Goal: Transaction & Acquisition: Purchase product/service

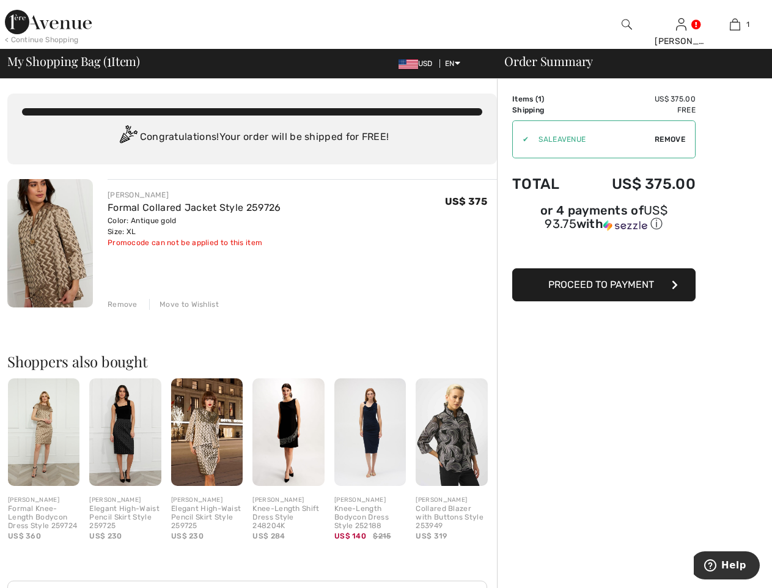
click at [608, 279] on span "Proceed to Payment" at bounding box center [601, 285] width 106 height 12
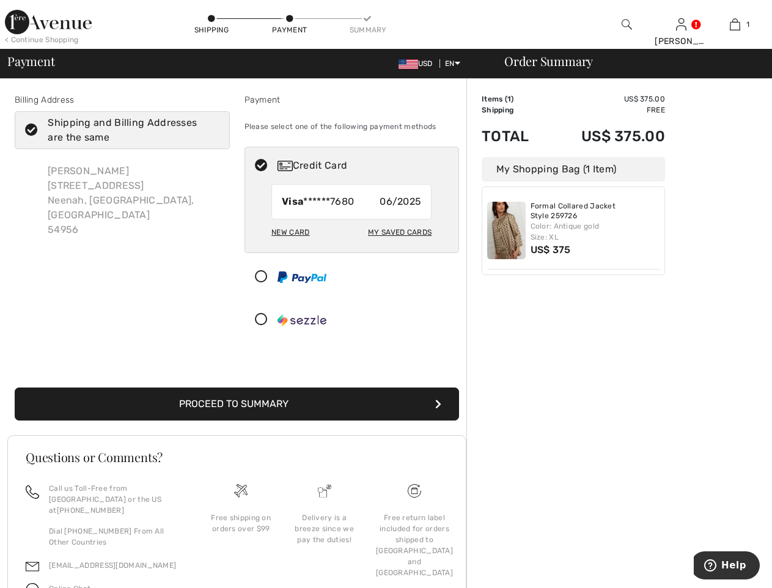
click at [312, 399] on button "Proceed to Summary" at bounding box center [237, 404] width 444 height 33
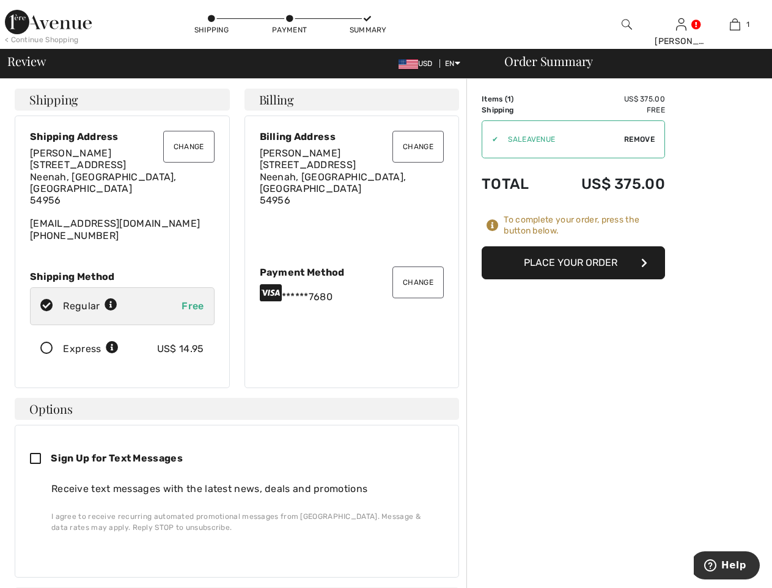
click at [596, 270] on button "Place Your Order" at bounding box center [573, 262] width 183 height 33
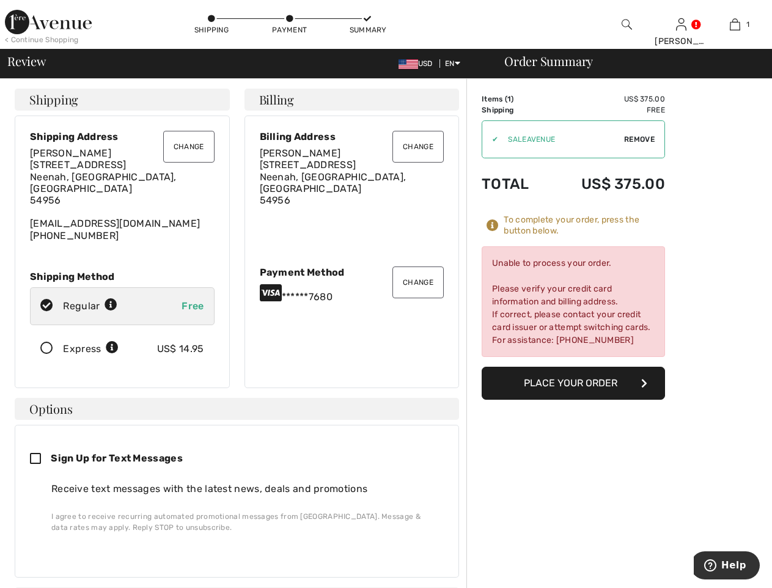
click at [407, 276] on button "Change" at bounding box center [417, 283] width 51 height 32
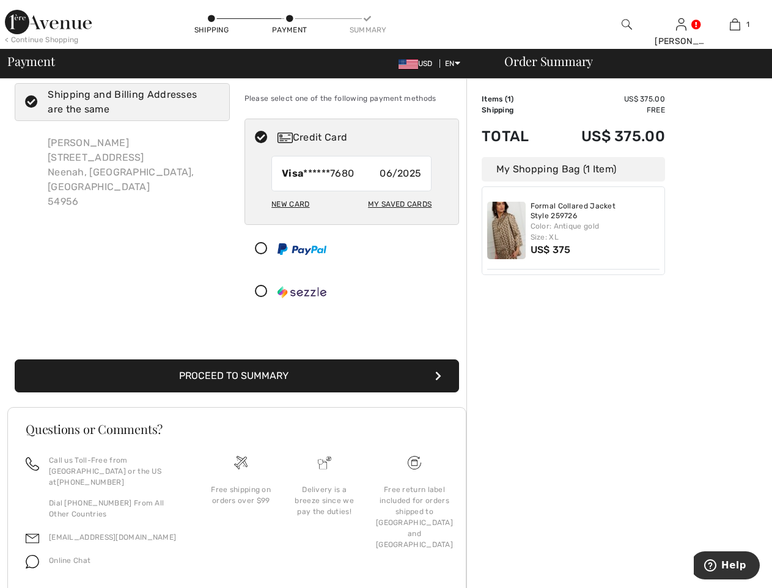
click at [303, 205] on div "New Card" at bounding box center [290, 204] width 38 height 21
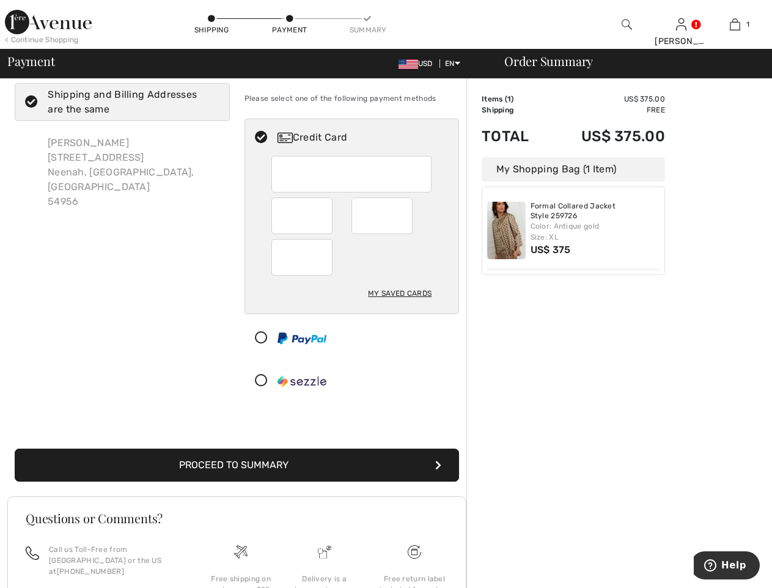
click at [341, 385] on div at bounding box center [347, 381] width 204 height 37
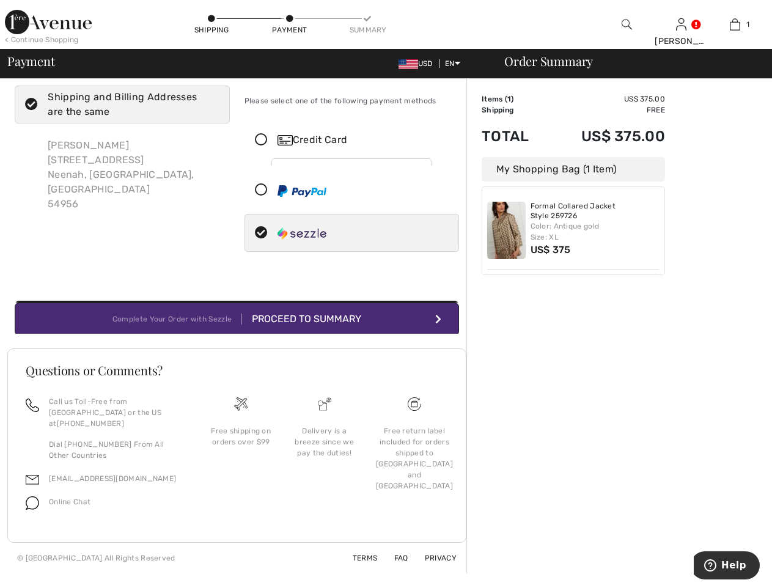
scroll to position [7, 0]
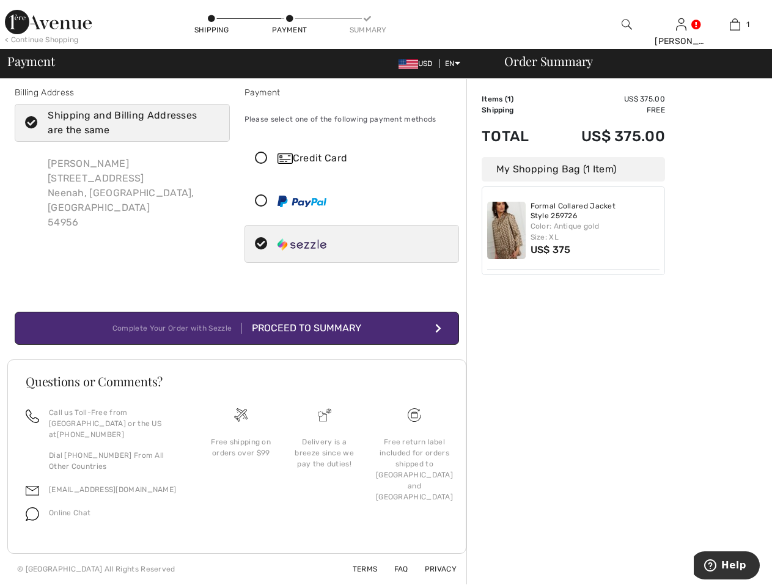
click at [335, 153] on div "Credit Card" at bounding box center [364, 158] width 173 height 15
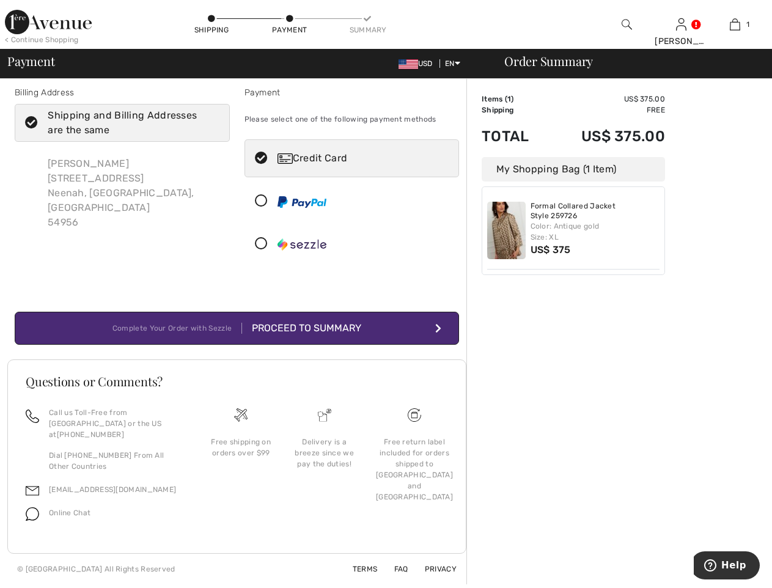
radio input "true"
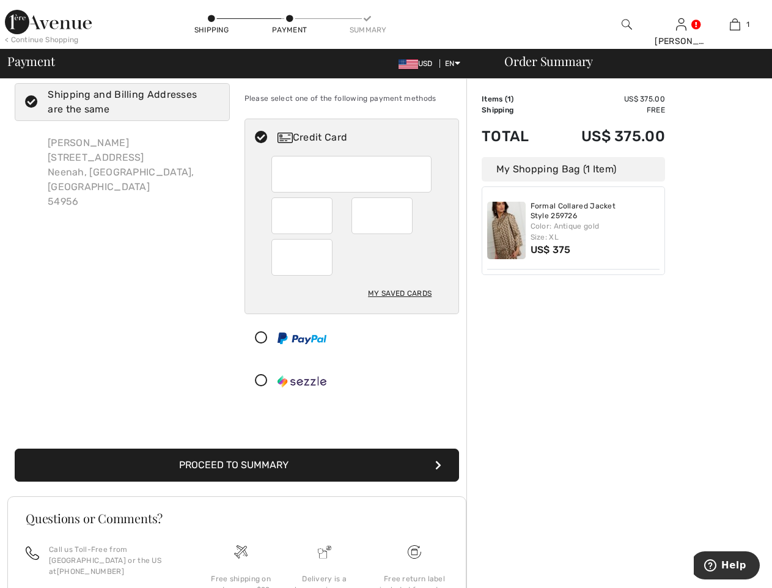
click at [261, 471] on button "Proceed to Summary" at bounding box center [237, 465] width 444 height 33
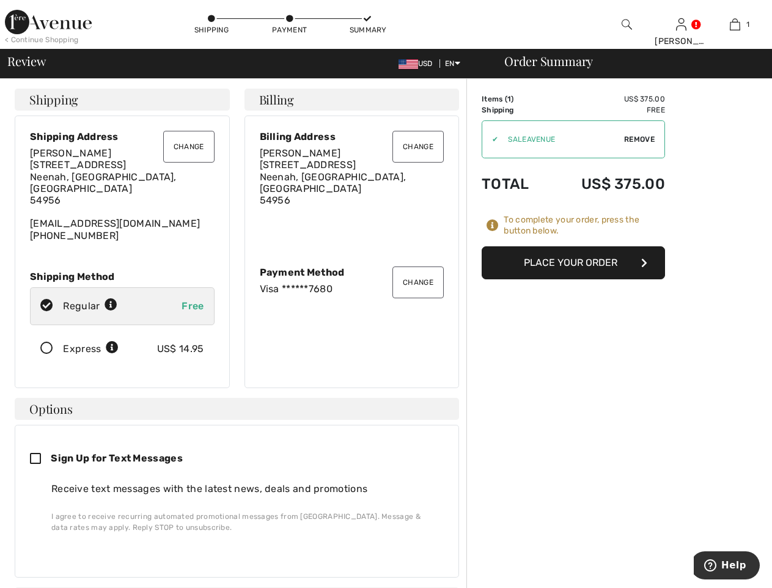
click at [577, 266] on button "Place Your Order" at bounding box center [573, 262] width 183 height 33
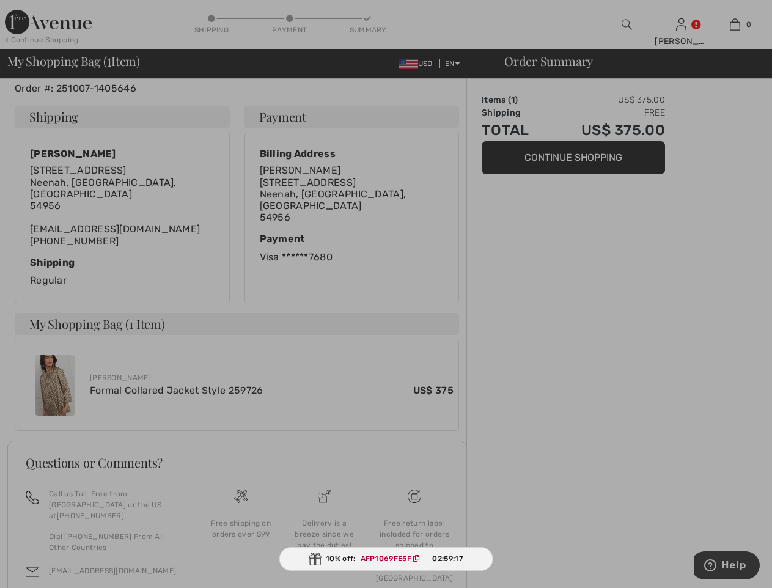
scroll to position [245, 0]
